Goal: Information Seeking & Learning: Learn about a topic

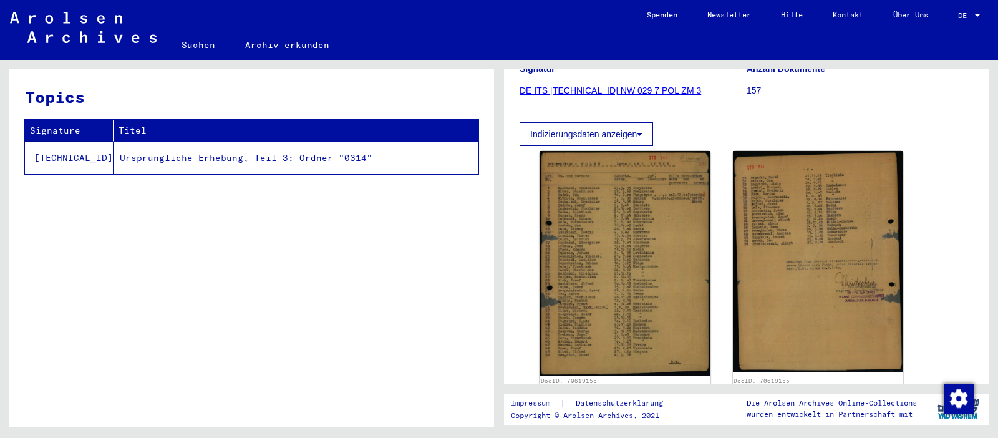
scroll to position [186, 0]
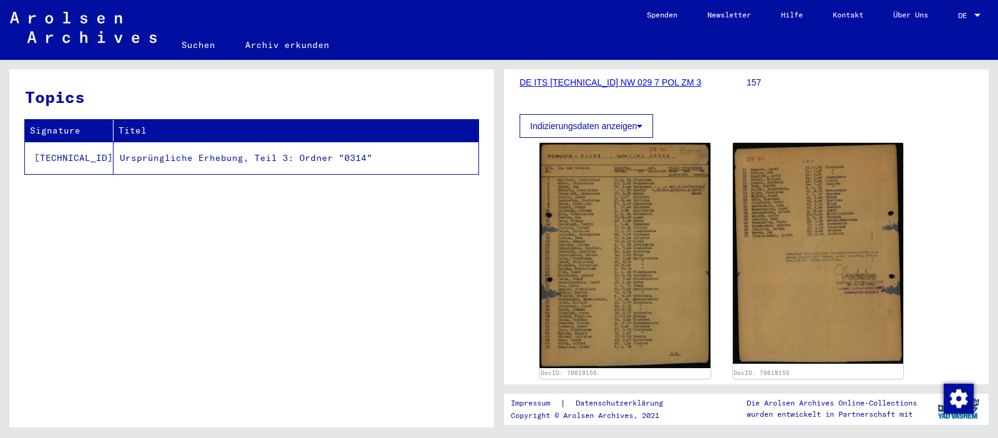
click at [195, 61] on div "Topics Signature Titel [TECHNICAL_ID] Ursprüngliche Erhebung, Teil 3: Ordner "0…" at bounding box center [249, 243] width 499 height 367
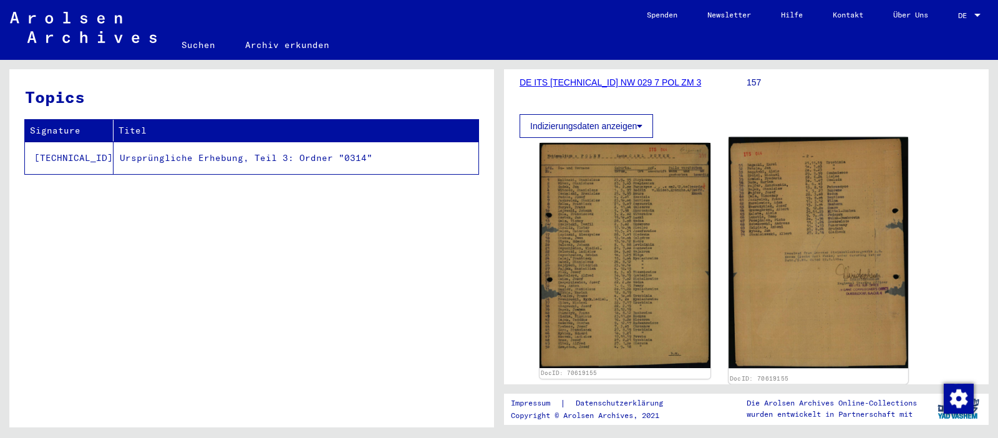
click at [864, 162] on img at bounding box center [818, 252] width 179 height 231
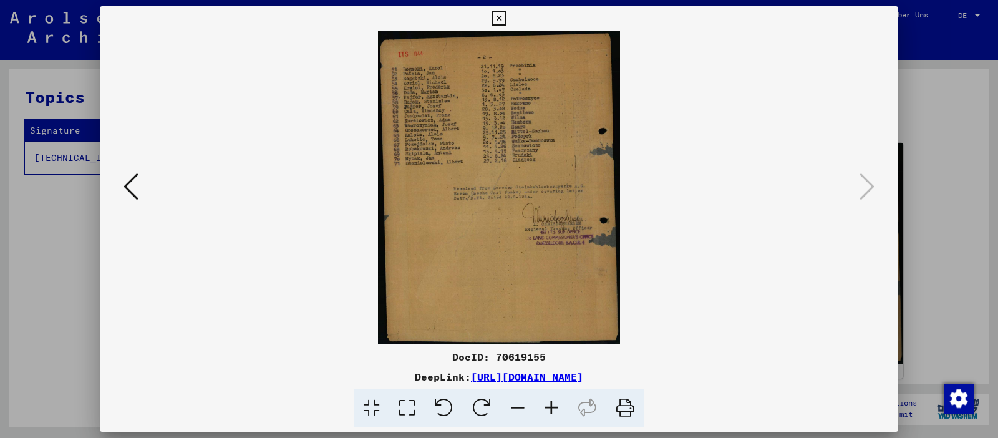
click at [552, 404] on icon at bounding box center [552, 408] width 34 height 38
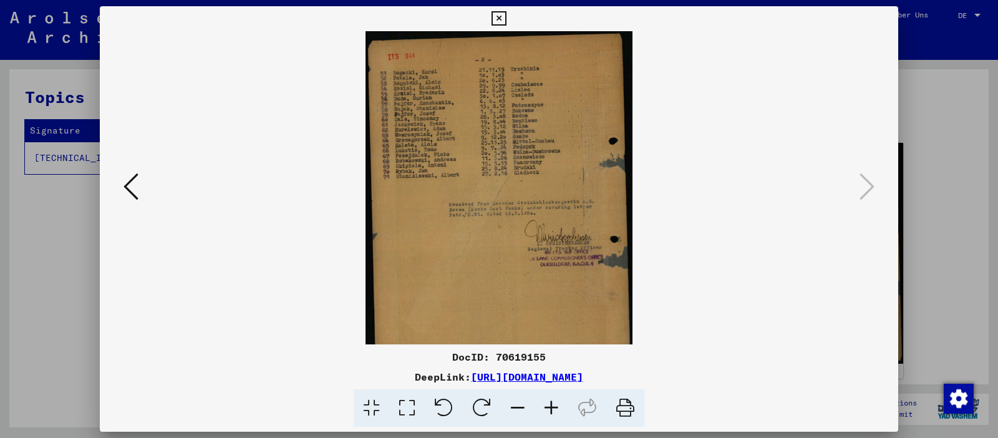
click at [552, 404] on icon at bounding box center [552, 408] width 34 height 38
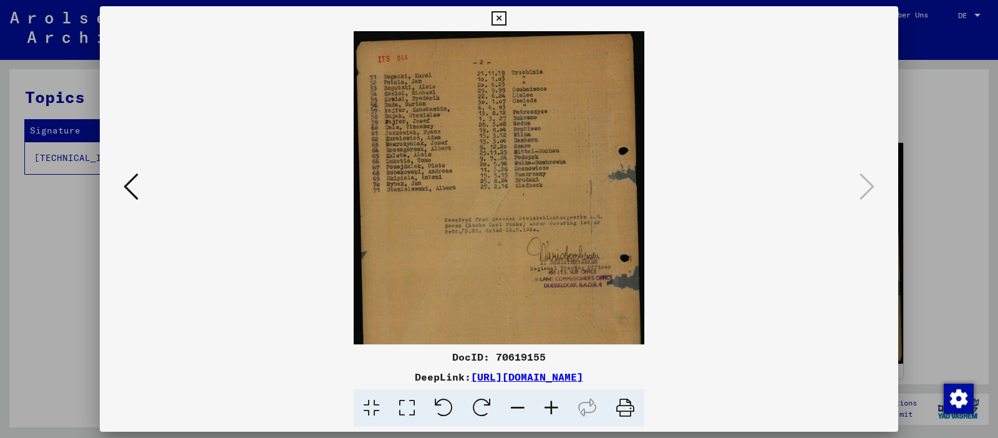
click at [552, 404] on icon at bounding box center [552, 408] width 34 height 38
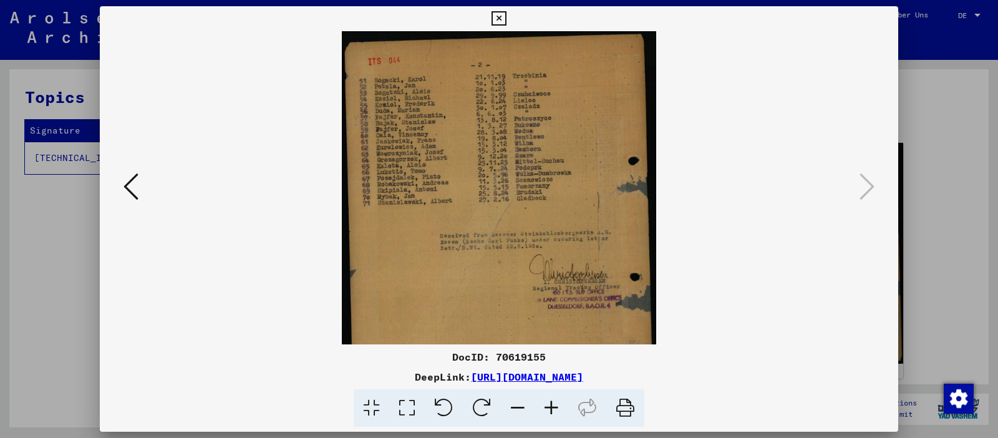
click at [552, 404] on icon at bounding box center [552, 408] width 34 height 38
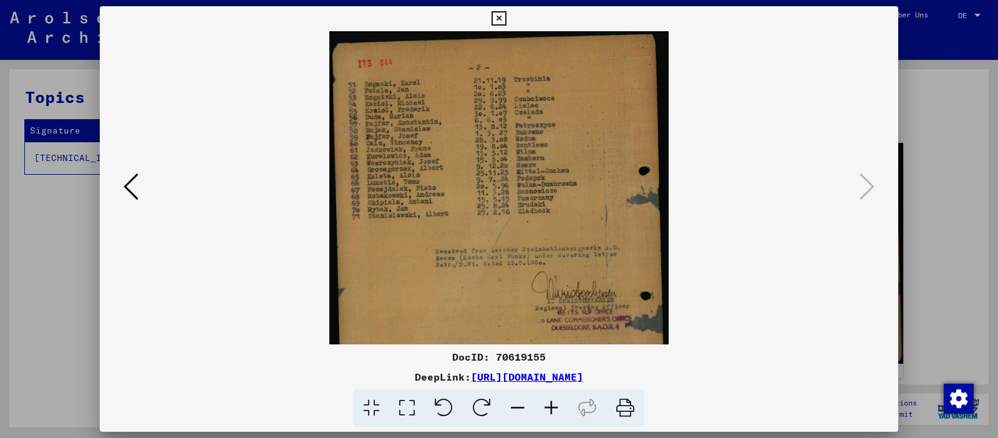
click at [552, 404] on icon at bounding box center [552, 408] width 34 height 38
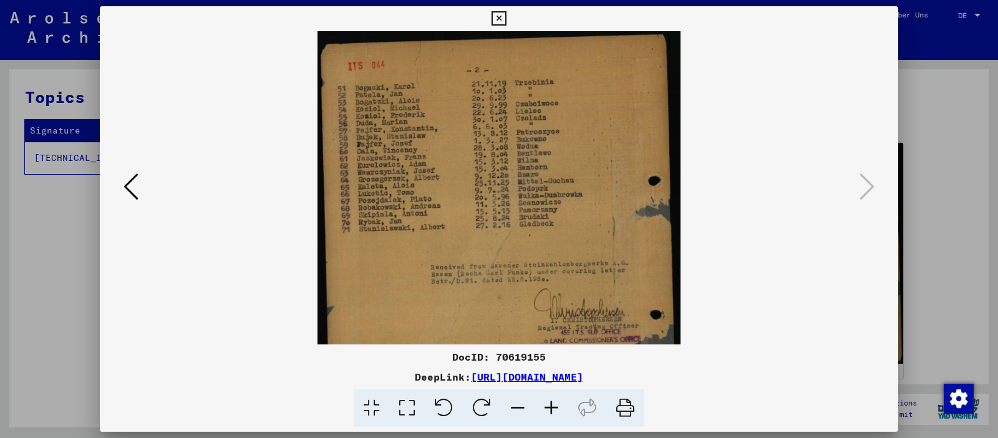
click at [552, 404] on icon at bounding box center [552, 408] width 34 height 38
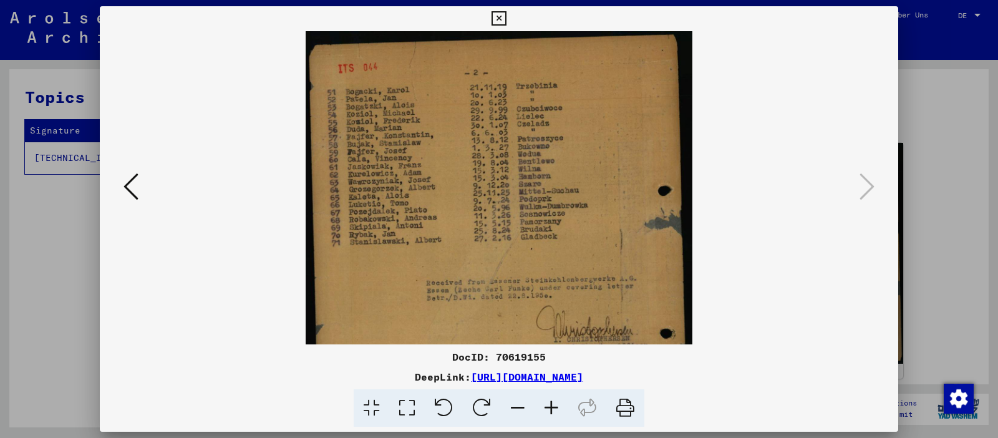
click at [552, 404] on icon at bounding box center [552, 408] width 34 height 38
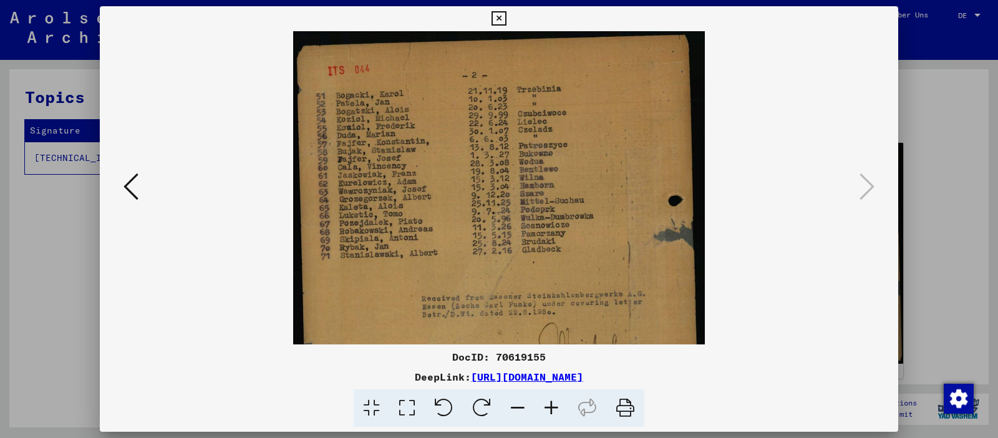
click at [551, 404] on icon at bounding box center [552, 408] width 34 height 38
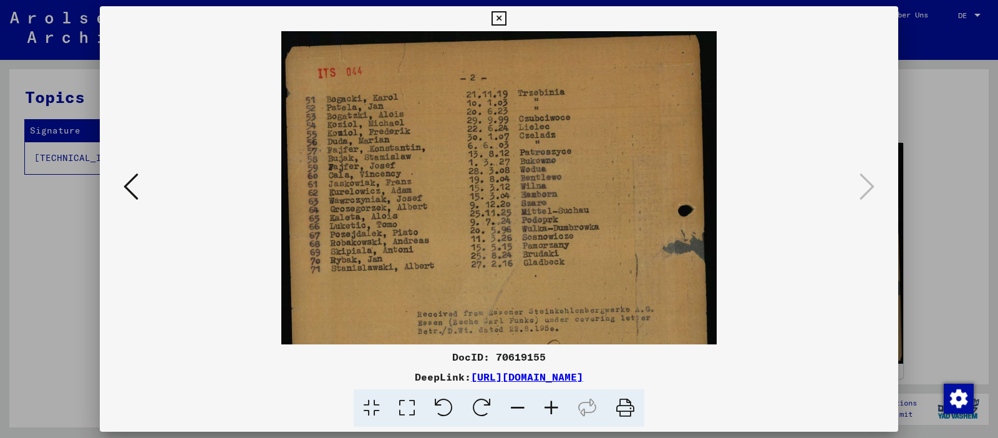
click at [551, 404] on icon at bounding box center [552, 408] width 34 height 38
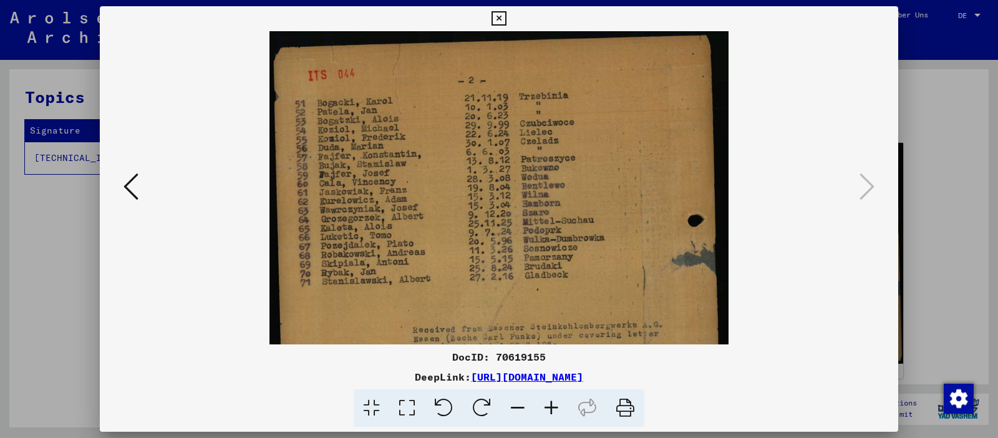
click at [520, 404] on icon at bounding box center [518, 408] width 34 height 38
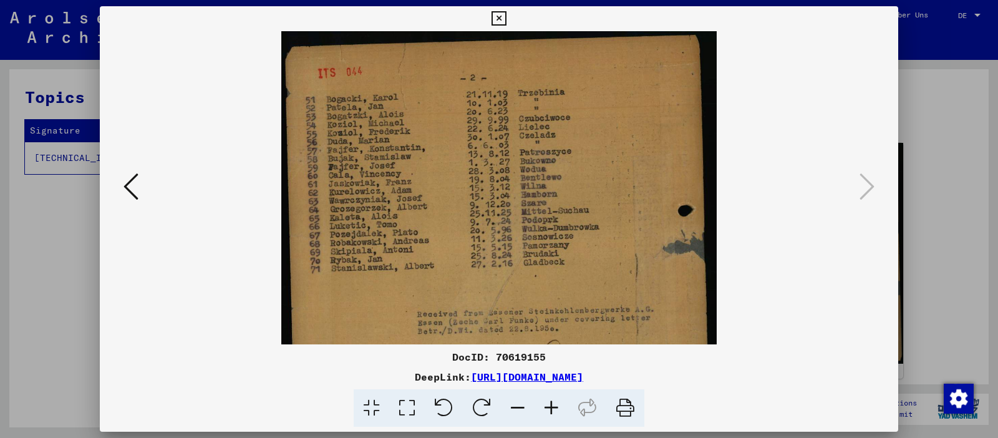
click at [506, 13] on icon at bounding box center [499, 18] width 14 height 15
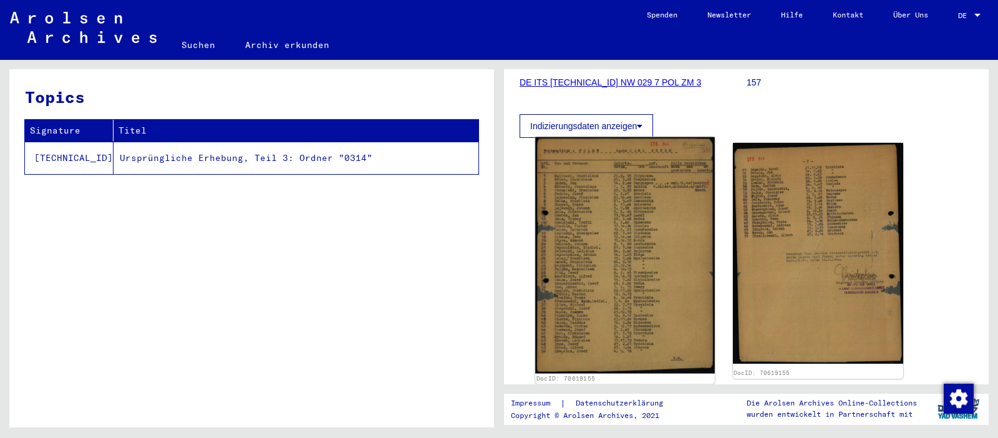
click at [624, 233] on img at bounding box center [624, 255] width 179 height 236
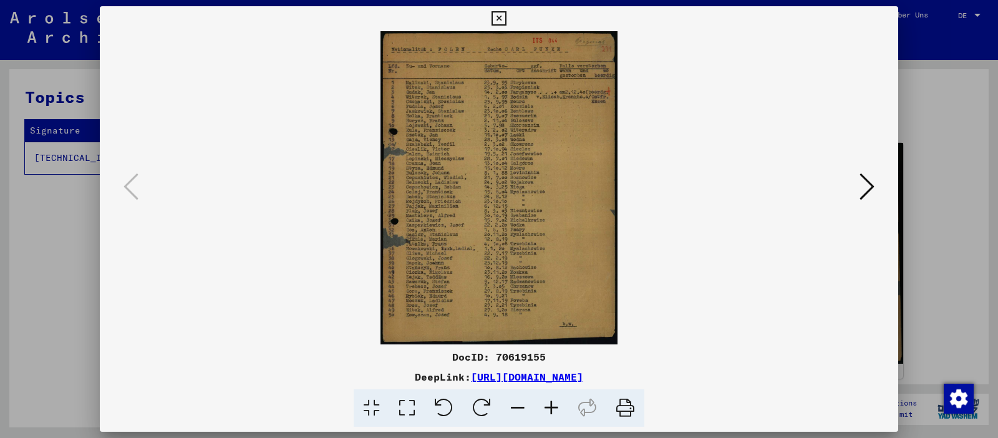
click at [866, 183] on icon at bounding box center [867, 187] width 15 height 30
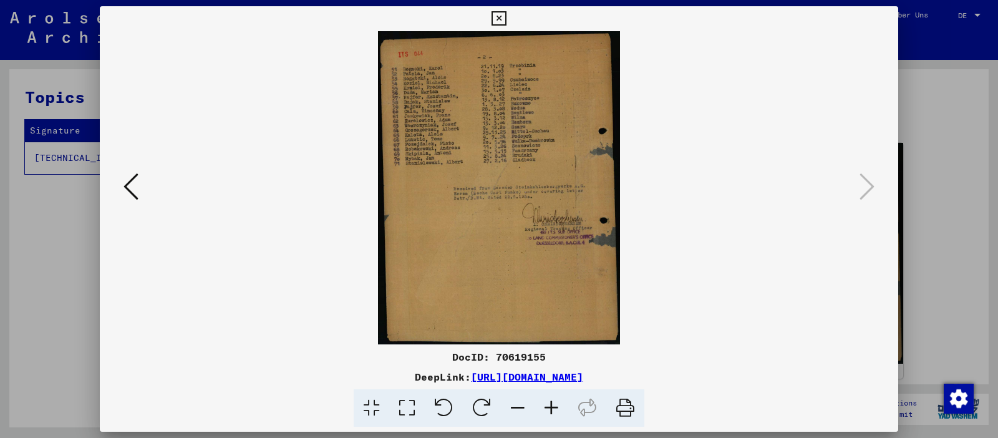
click at [550, 411] on icon at bounding box center [552, 408] width 34 height 38
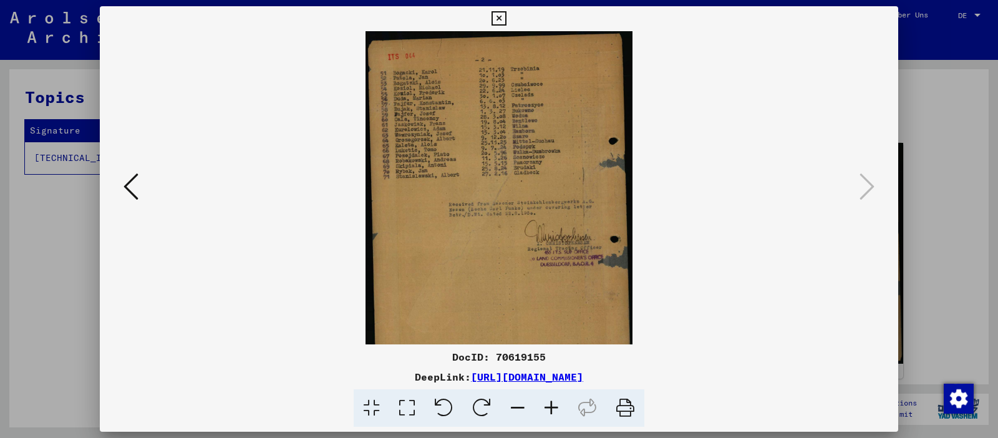
click at [550, 411] on icon at bounding box center [552, 408] width 34 height 38
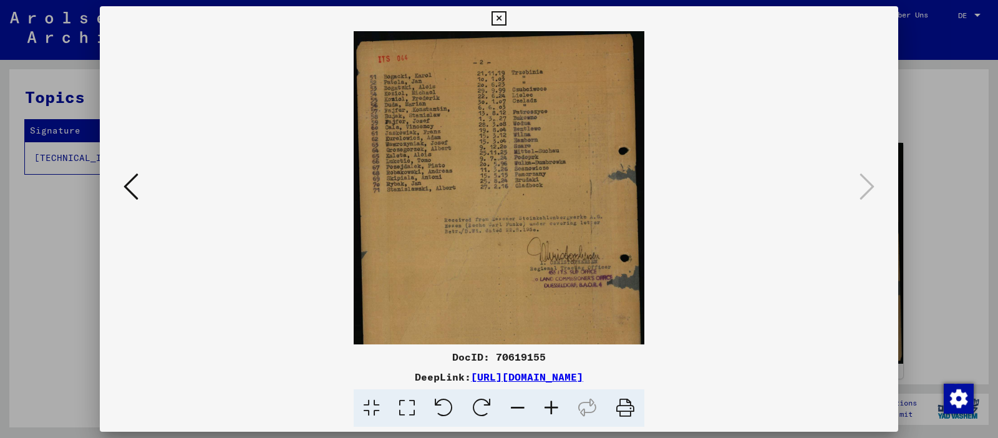
click at [550, 411] on icon at bounding box center [552, 408] width 34 height 38
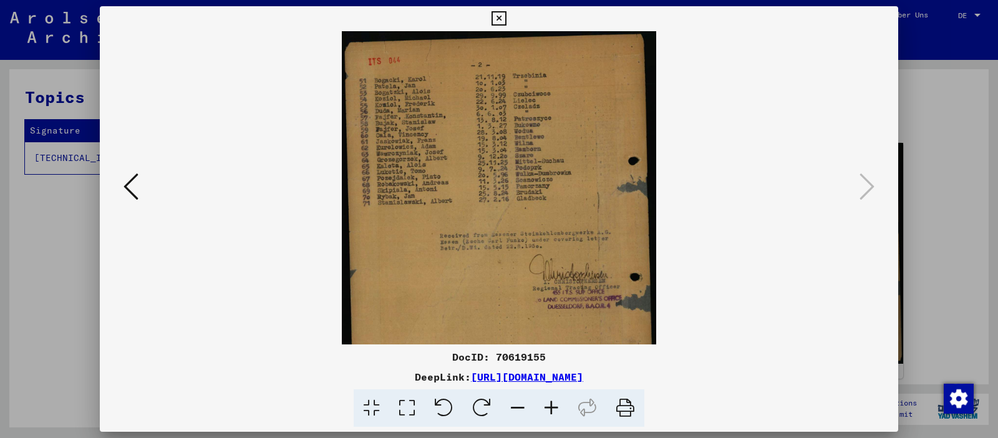
click at [550, 411] on icon at bounding box center [552, 408] width 34 height 38
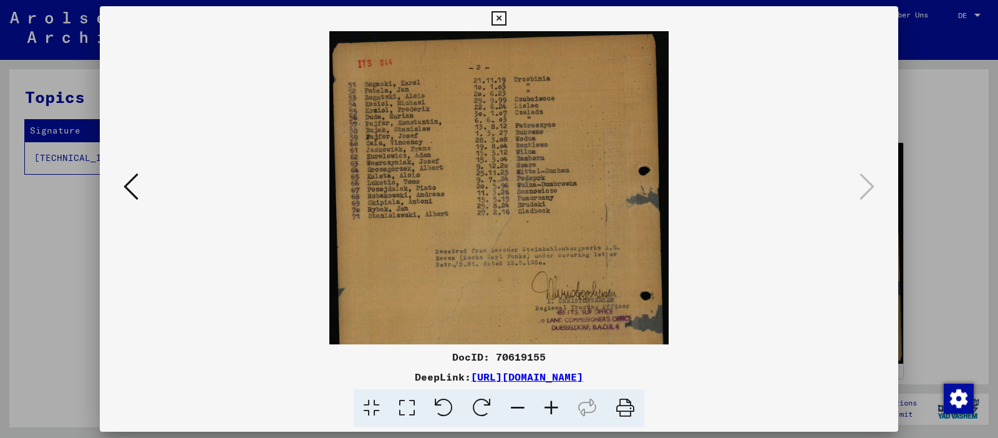
click at [550, 411] on icon at bounding box center [552, 408] width 34 height 38
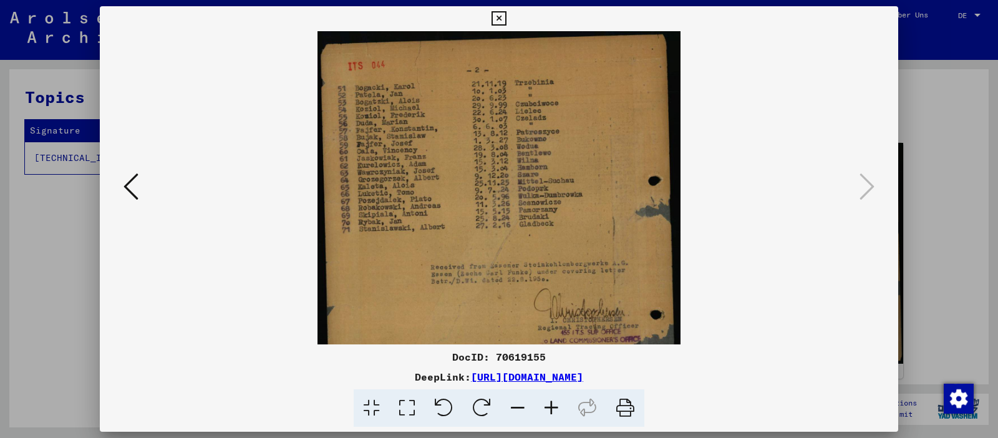
click at [550, 411] on icon at bounding box center [552, 408] width 34 height 38
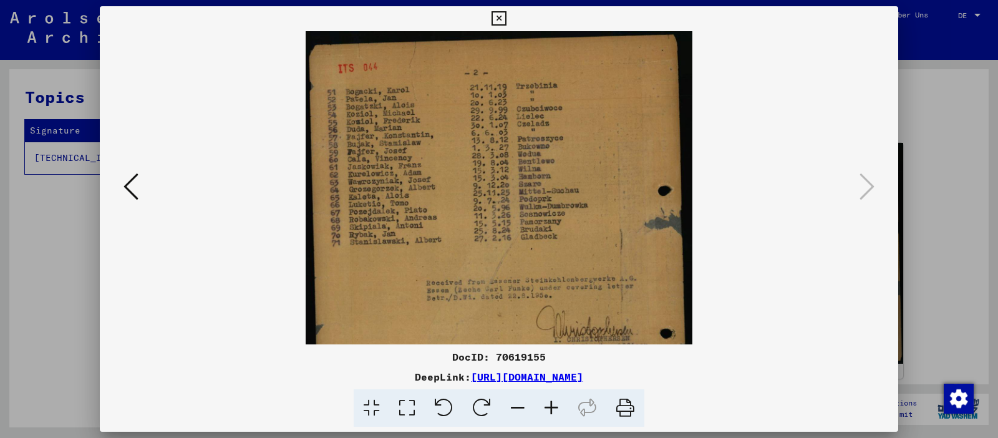
click at [550, 411] on icon at bounding box center [552, 408] width 34 height 38
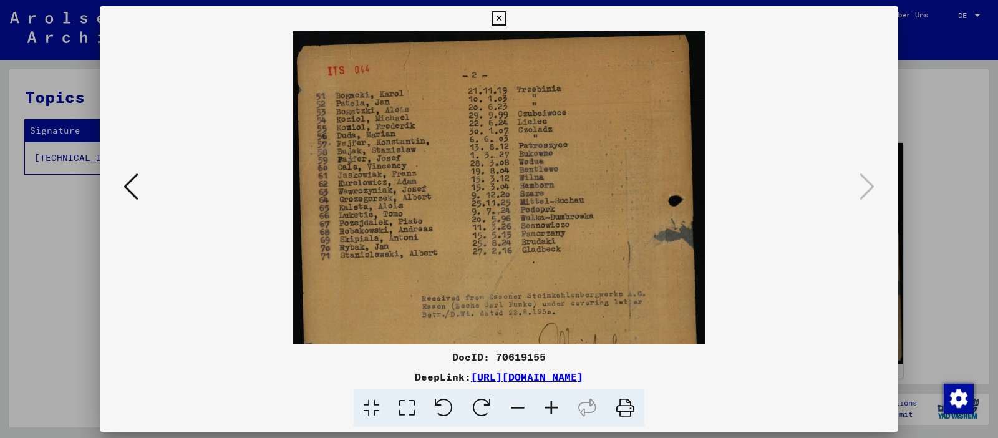
click at [550, 411] on icon at bounding box center [552, 408] width 34 height 38
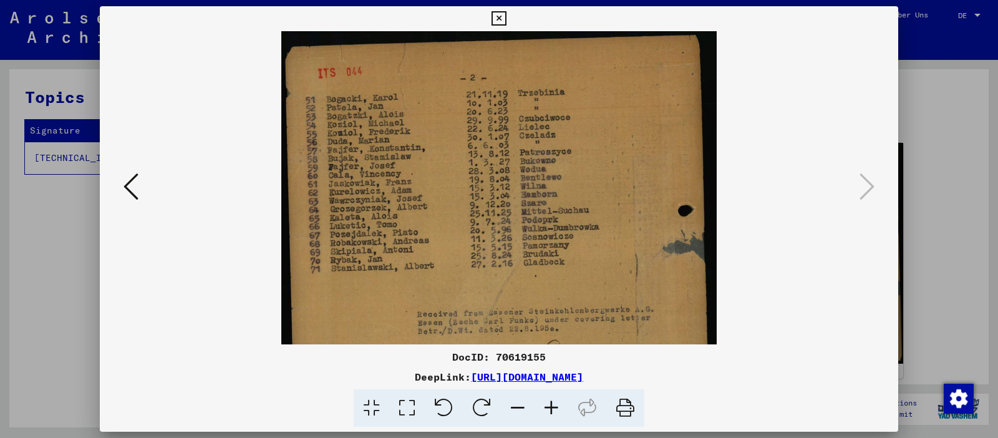
click at [506, 14] on icon at bounding box center [499, 18] width 14 height 15
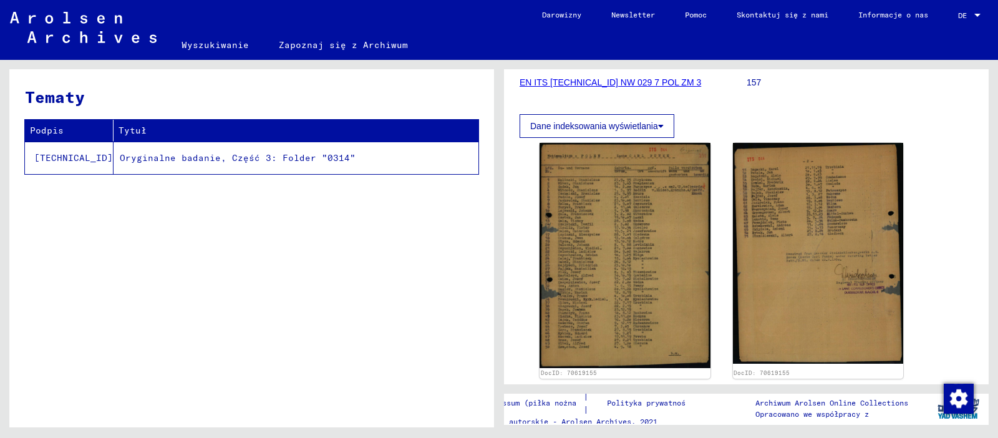
click at [757, 14] on link "Skontaktuj się z nami" at bounding box center [783, 15] width 122 height 30
